Goal: Obtain resource: Download file/media

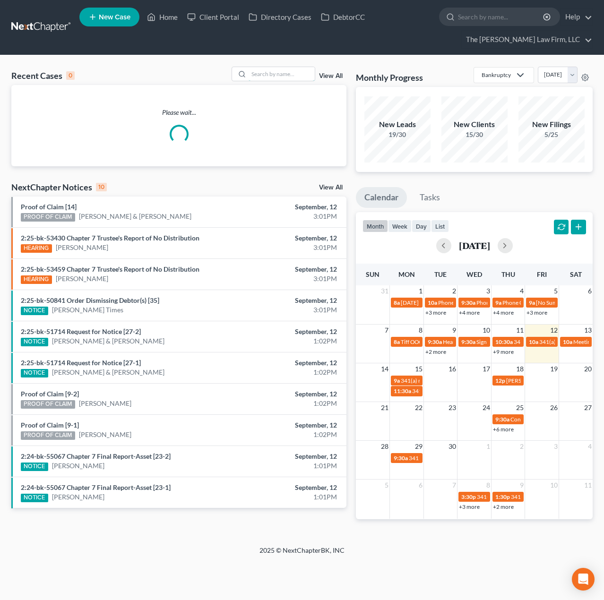
click at [278, 79] on input "search" at bounding box center [281, 74] width 66 height 14
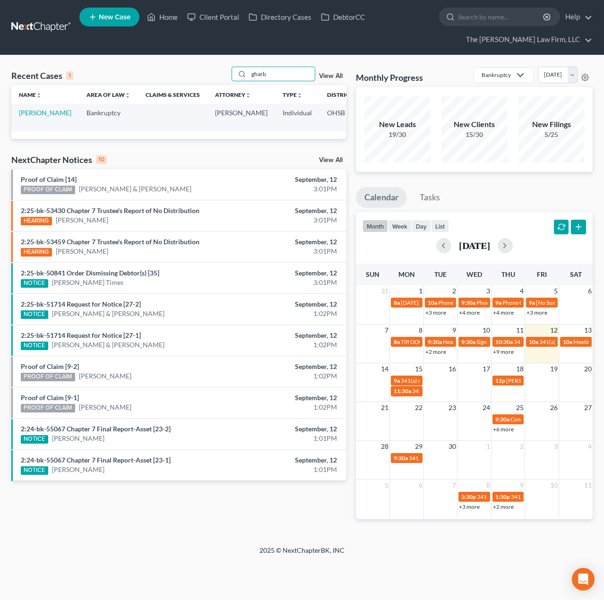
type input "gharb"
click at [31, 116] on link "[PERSON_NAME]" at bounding box center [45, 113] width 52 height 8
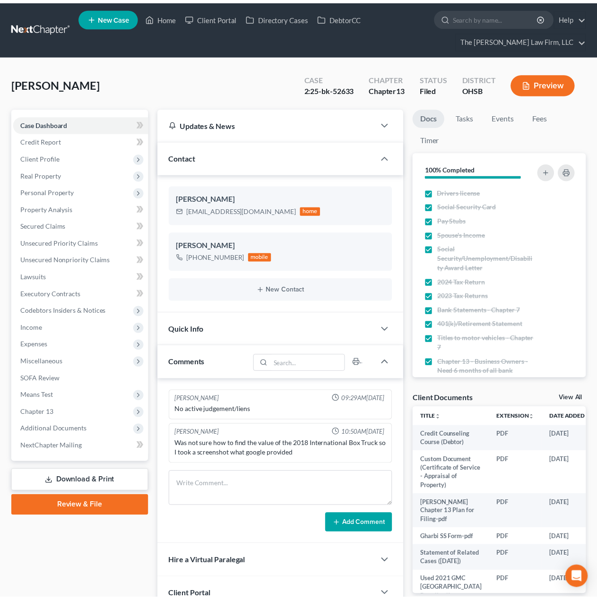
scroll to position [79, 0]
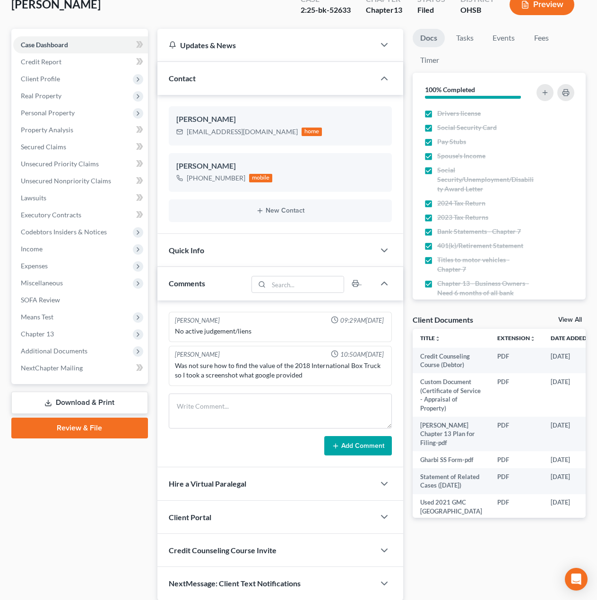
click at [58, 339] on span "Chapter 13" at bounding box center [80, 334] width 135 height 17
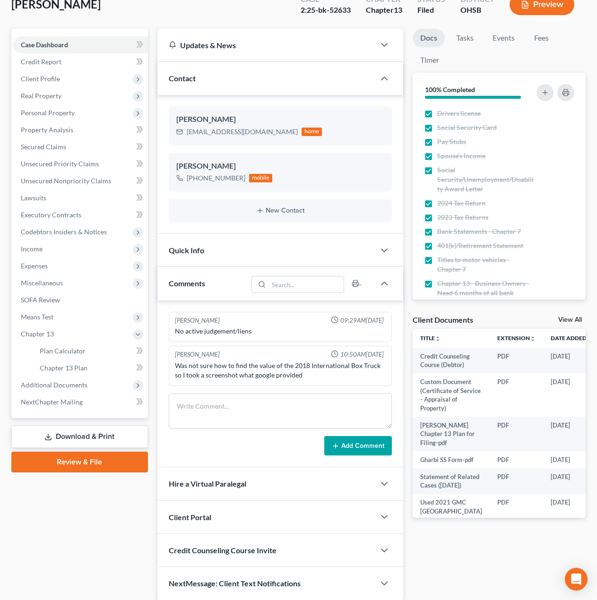
click at [59, 383] on span "Additional Documents" at bounding box center [54, 385] width 67 height 8
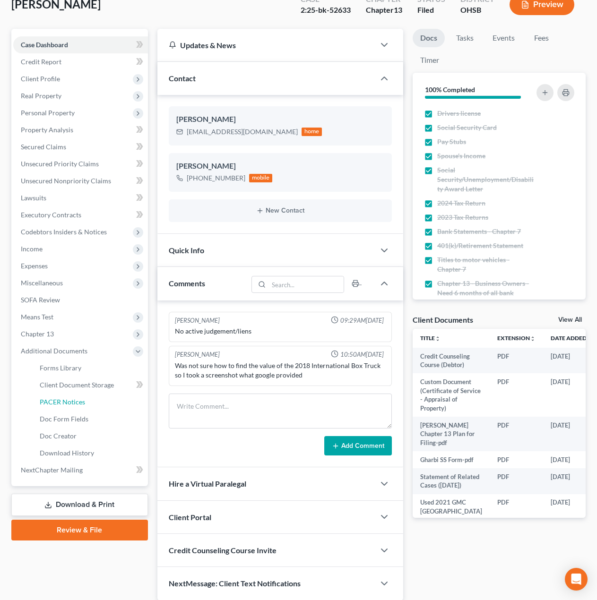
click at [68, 403] on span "PACER Notices" at bounding box center [62, 402] width 45 height 8
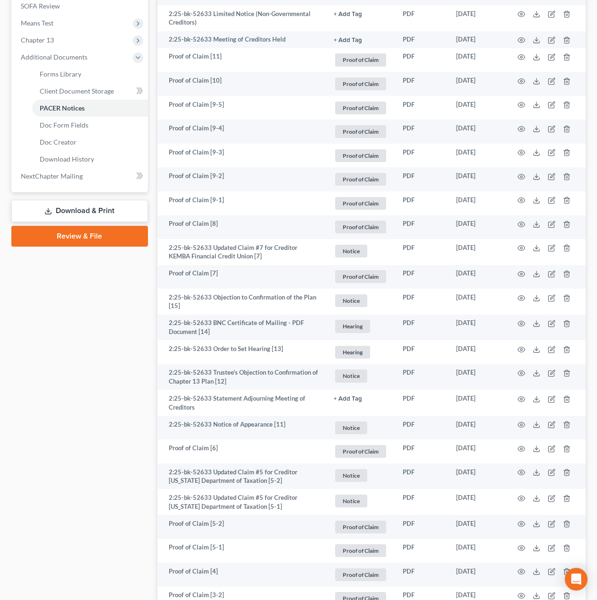
scroll to position [394, 0]
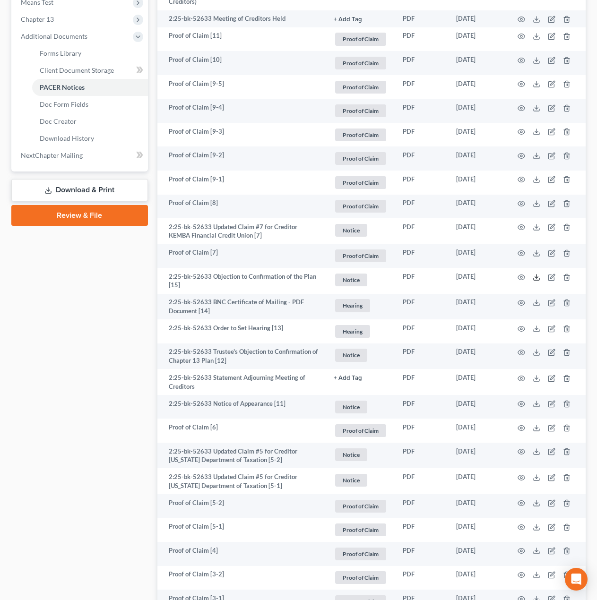
click at [536, 278] on polyline at bounding box center [536, 276] width 3 height 1
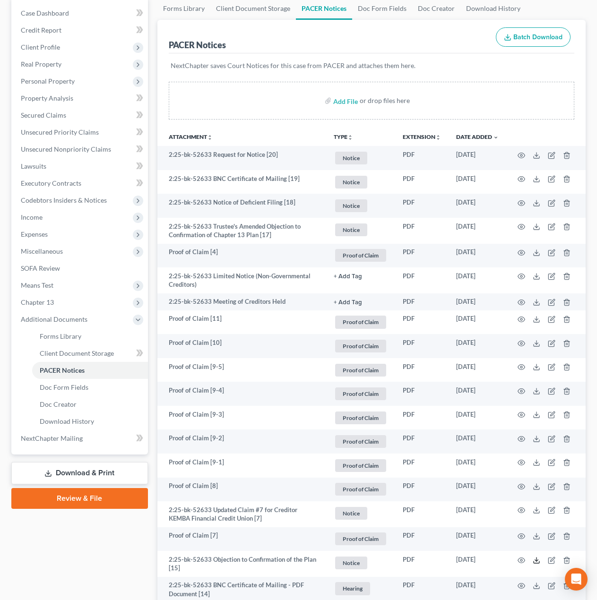
scroll to position [0, 0]
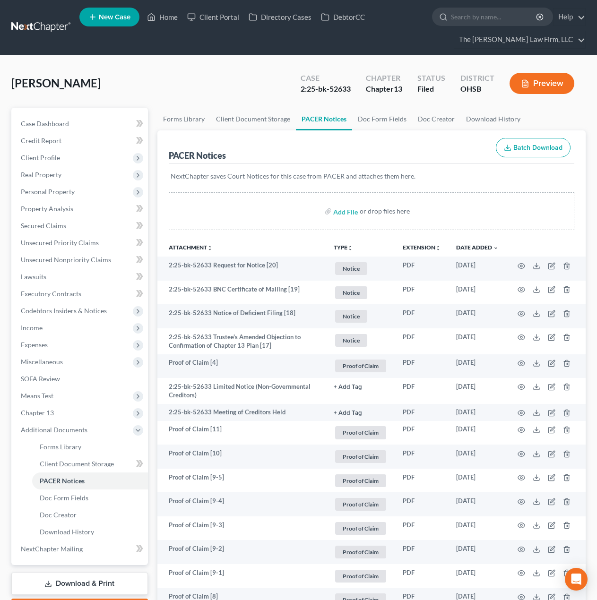
click at [29, 30] on link at bounding box center [41, 27] width 60 height 17
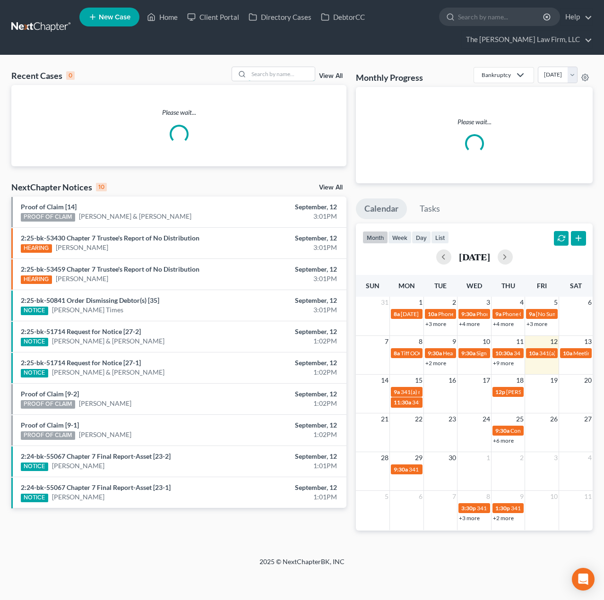
click at [308, 69] on input "search" at bounding box center [281, 74] width 66 height 14
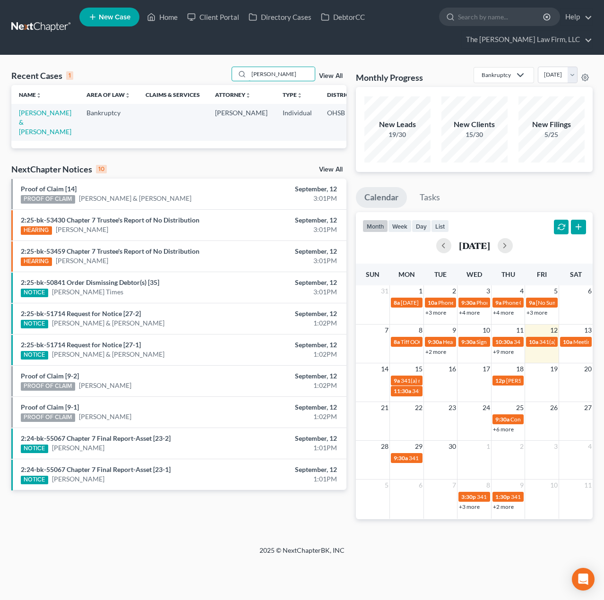
type input "meeker"
click at [20, 120] on link "Meeker, Joseph & Felicia" at bounding box center [45, 122] width 52 height 27
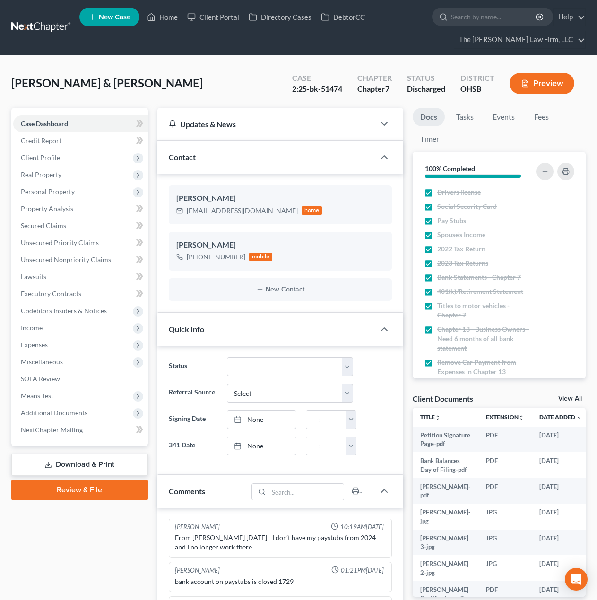
scroll to position [51, 0]
click at [256, 71] on div "Meeker, Joseph & Felicia Upgraded Case 2:25-bk-51474 Chapter Chapter 7 Status D…" at bounding box center [298, 87] width 574 height 41
